Goal: Communication & Community: Answer question/provide support

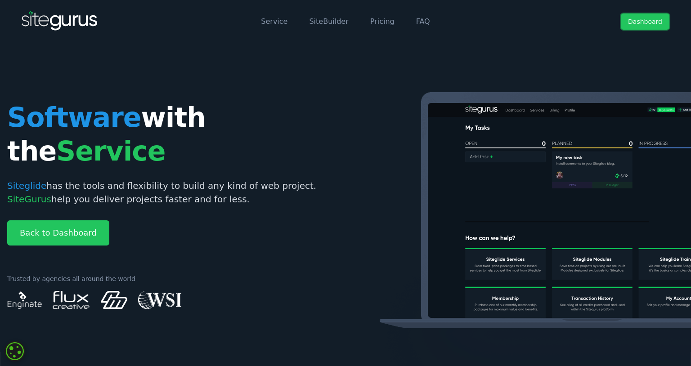
click at [646, 26] on link "Dashboard" at bounding box center [645, 22] width 49 height 16
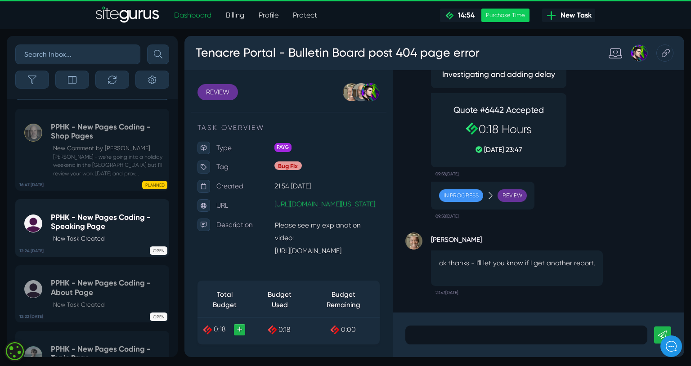
click at [105, 174] on small "[PERSON_NAME] - we're going into a holiday weekend in the [GEOGRAPHIC_DATA] but…" at bounding box center [108, 165] width 114 height 25
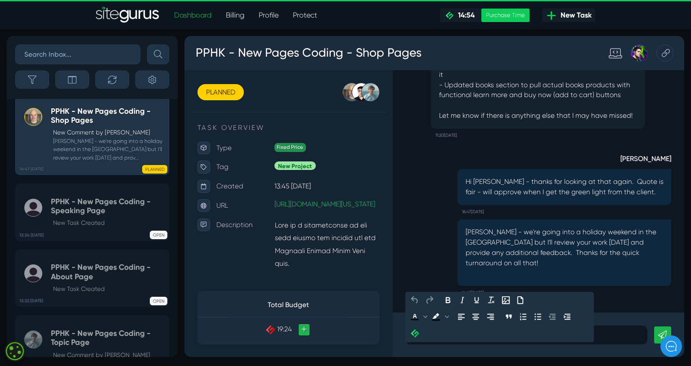
click at [486, 347] on p at bounding box center [544, 351] width 241 height 11
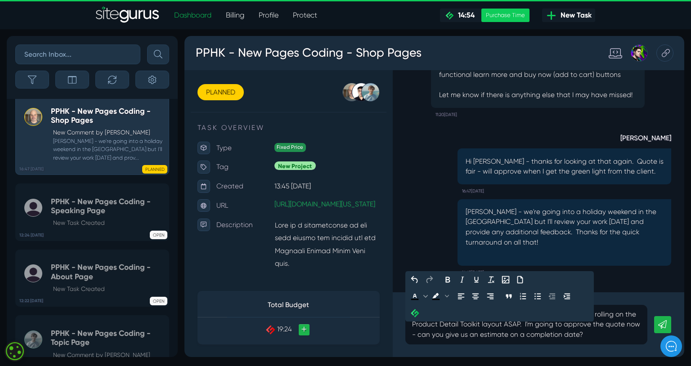
click at [691, 336] on icon at bounding box center [688, 340] width 9 height 9
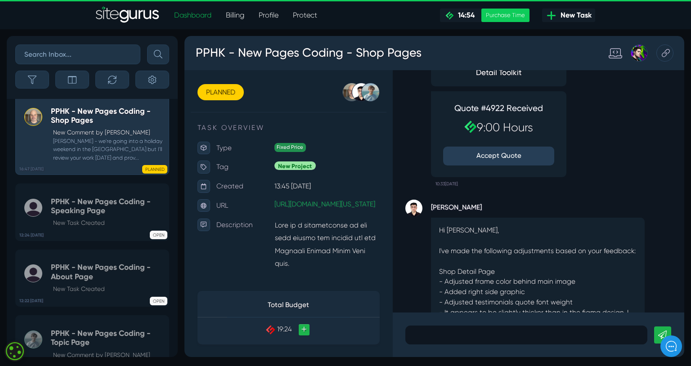
scroll to position [-499, 0]
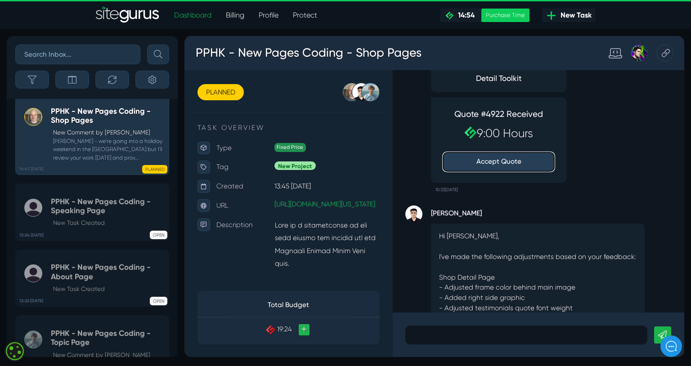
click at [524, 178] on button "Accept Quote" at bounding box center [515, 168] width 117 height 20
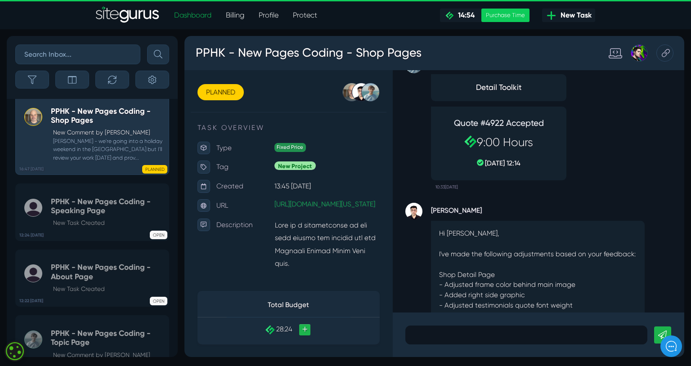
scroll to position [-470, 0]
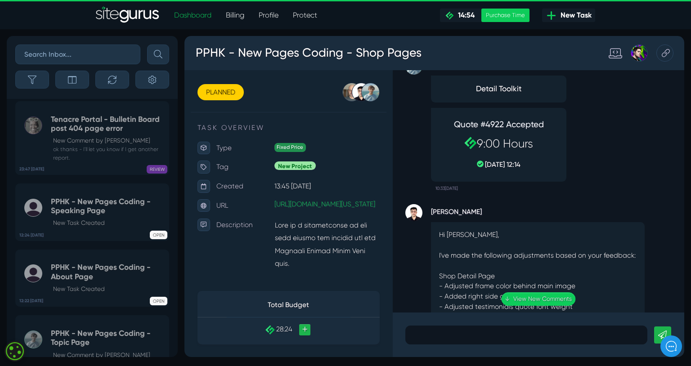
click at [665, 18] on nav "Dashboard Billing Profile Protect .cls-1{fill-rule:evenodd;fill:url(#linear-gra…" at bounding box center [346, 15] width 678 height 18
